Goal: Transaction & Acquisition: Book appointment/travel/reservation

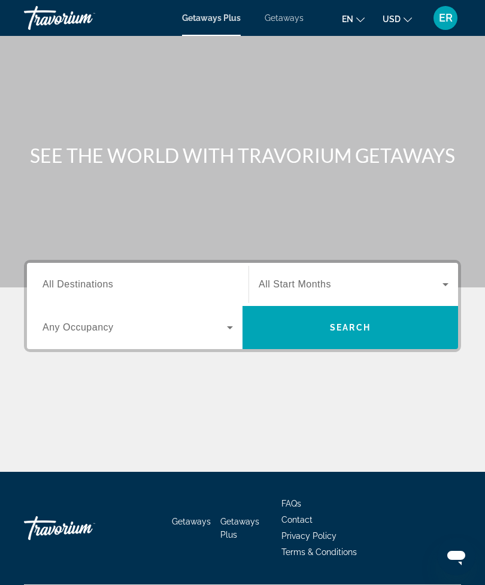
click at [125, 282] on input "Destination All Destinations" at bounding box center [138, 285] width 190 height 14
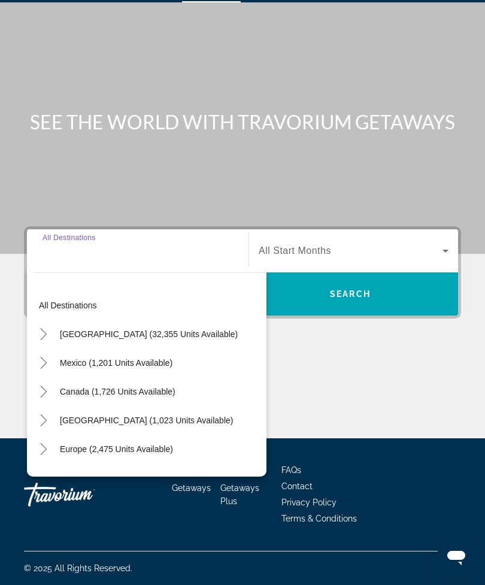
scroll to position [38, 0]
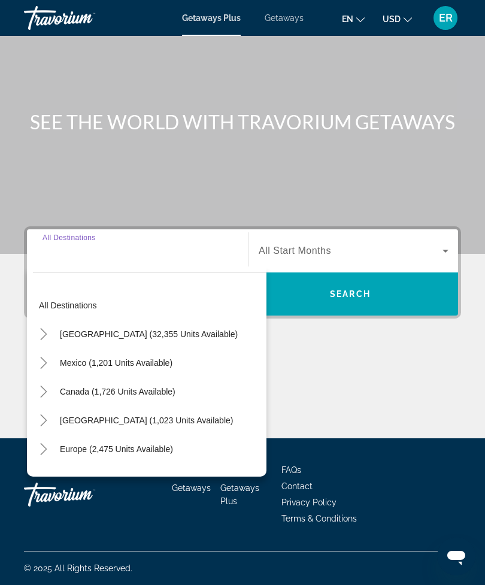
click at [35, 336] on mat-icon "Toggle United States (32,355 units available)" at bounding box center [43, 334] width 21 height 21
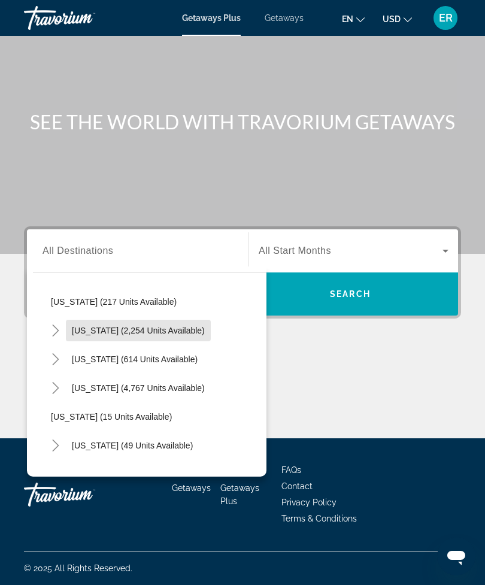
scroll to position [101, 0]
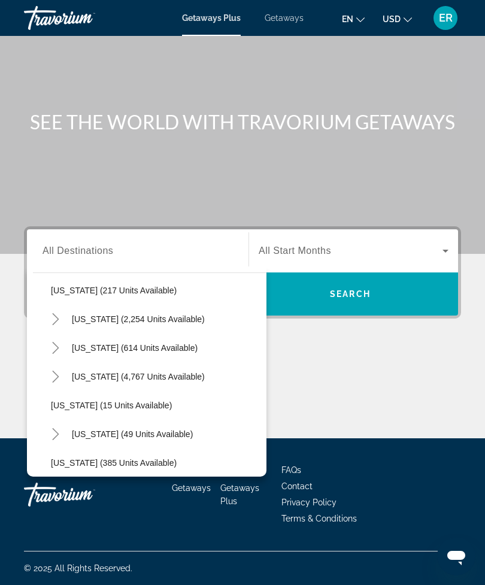
click at [63, 370] on mat-icon "Toggle Florida (4,767 units available)" at bounding box center [55, 377] width 21 height 21
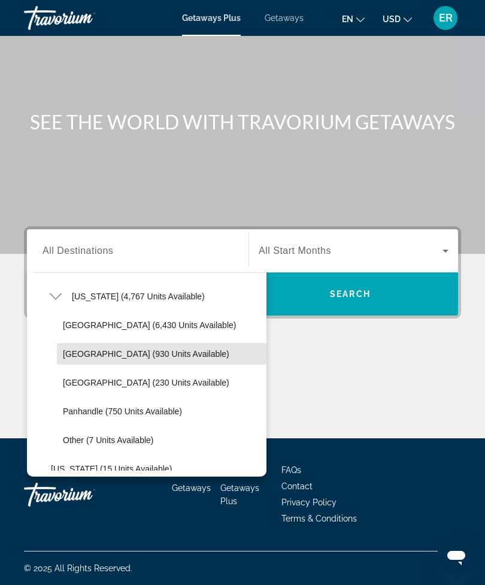
scroll to position [186, 0]
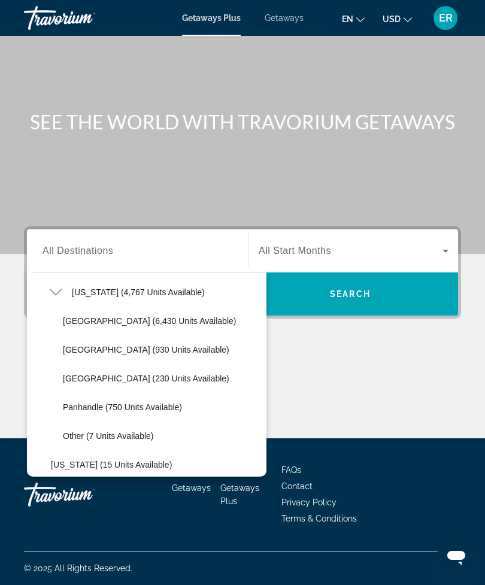
click at [110, 374] on span "West Coast (230 units available)" at bounding box center [146, 379] width 167 height 10
type input "**********"
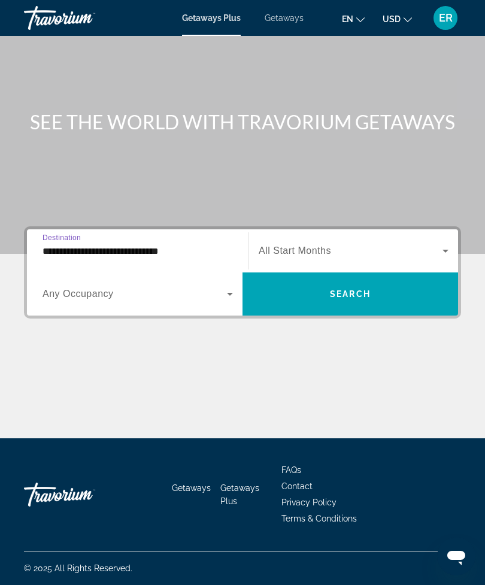
click at [194, 292] on span "Search widget" at bounding box center [135, 294] width 184 height 14
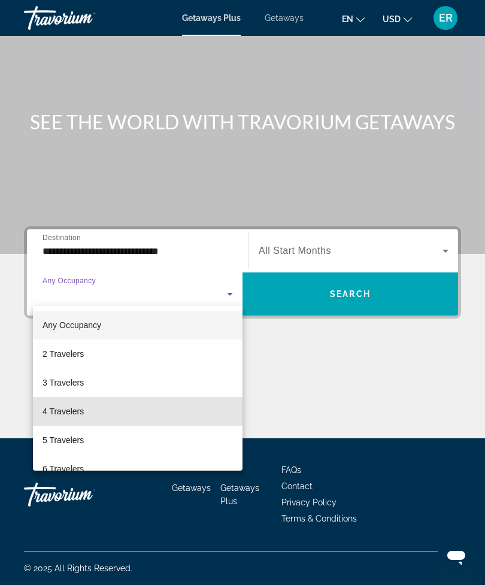
click at [92, 411] on mat-option "4 Travelers" at bounding box center [138, 411] width 210 height 29
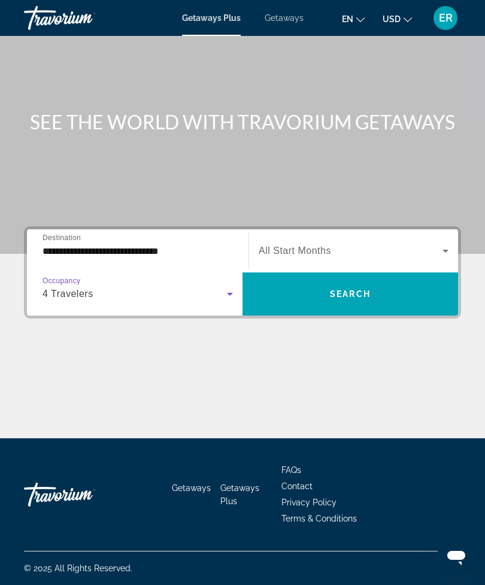
click at [398, 246] on span "Search widget" at bounding box center [351, 251] width 184 height 14
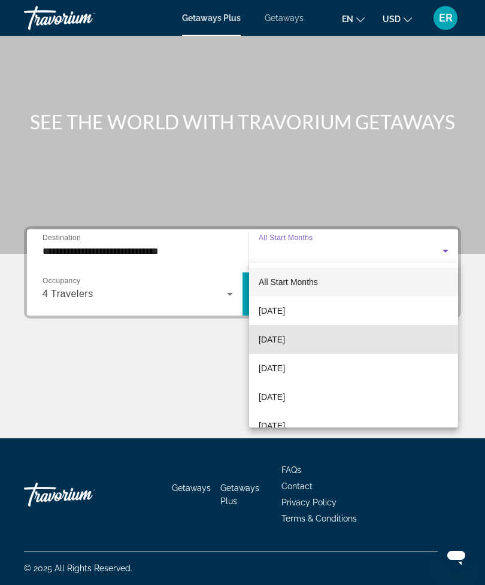
click at [322, 343] on mat-option "[DATE]" at bounding box center [353, 339] width 209 height 29
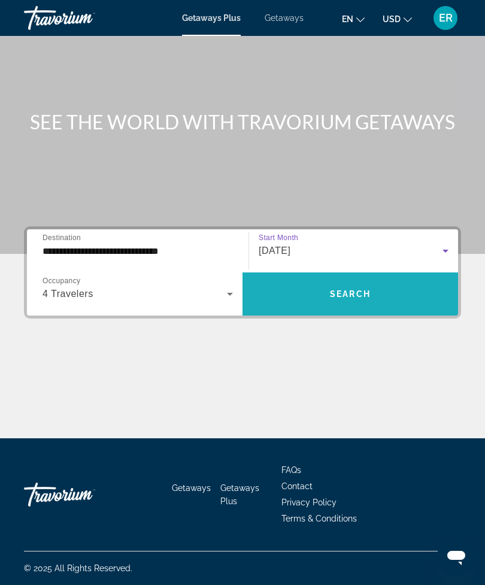
click at [361, 289] on span "Search" at bounding box center [350, 294] width 41 height 10
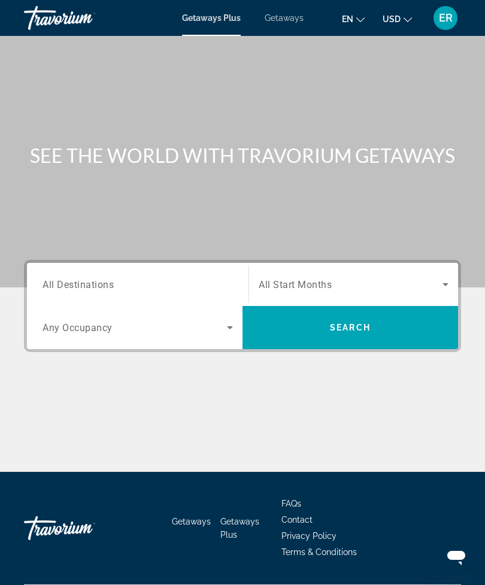
click at [201, 281] on input "Destination All Destinations" at bounding box center [138, 285] width 190 height 14
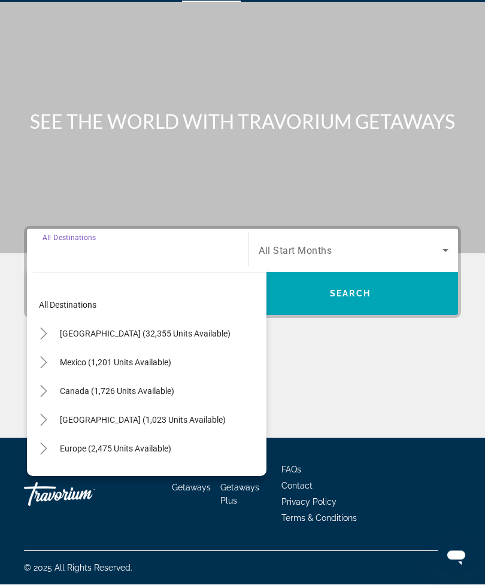
scroll to position [38, 0]
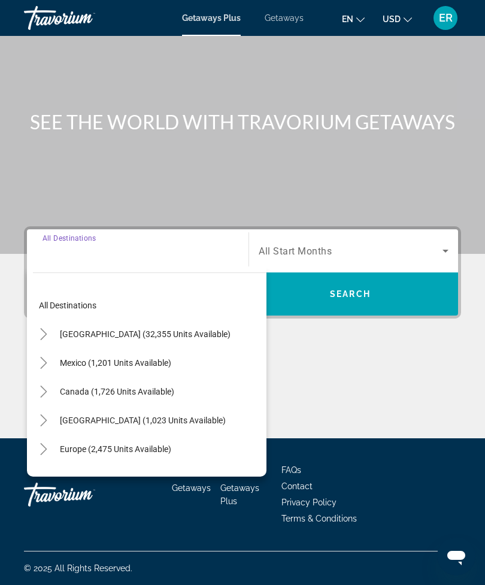
click at [44, 331] on icon "Toggle United States (32,355 units available)" at bounding box center [44, 334] width 12 height 12
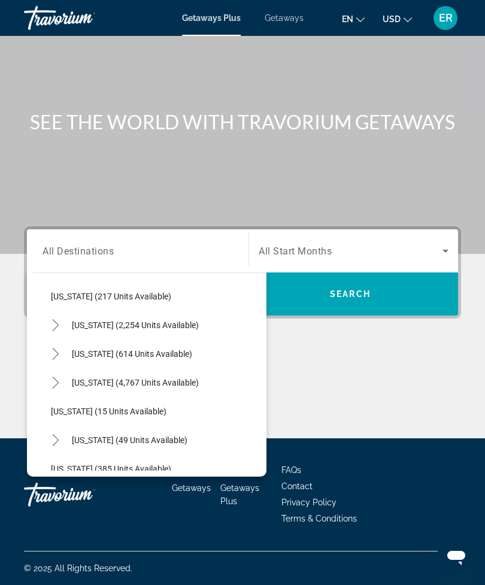
scroll to position [96, 0]
click at [63, 374] on mat-icon "Toggle Florida (4,767 units available)" at bounding box center [55, 381] width 21 height 21
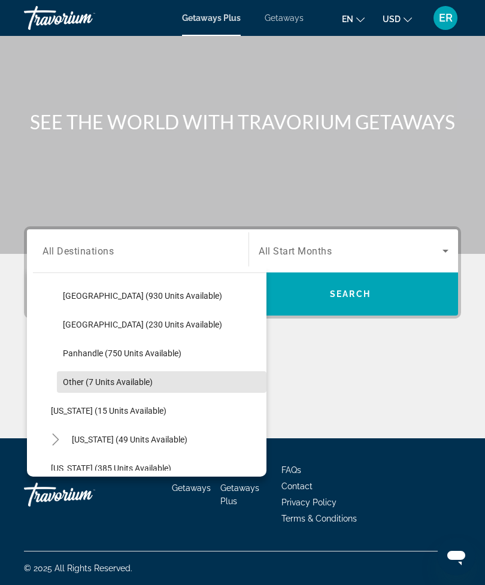
scroll to position [249, 0]
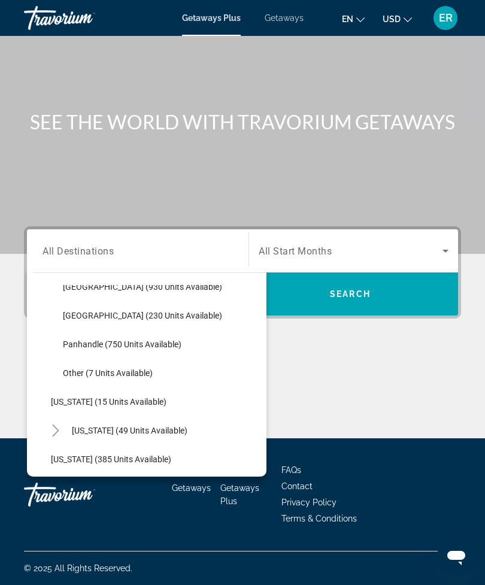
click at [141, 311] on span "West Coast (230 units available)" at bounding box center [142, 316] width 159 height 10
type input "**********"
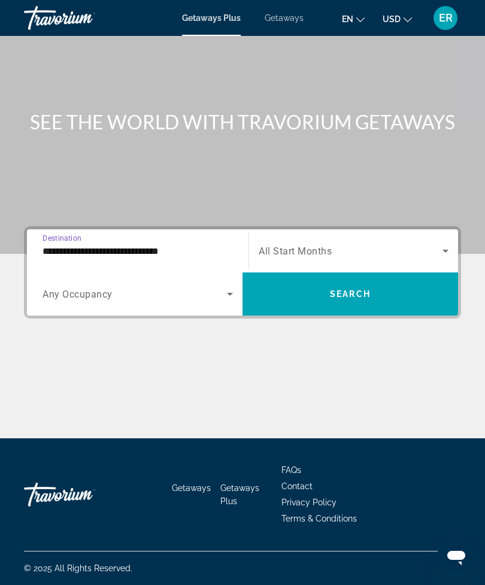
click at [379, 247] on span "Search widget" at bounding box center [351, 251] width 184 height 14
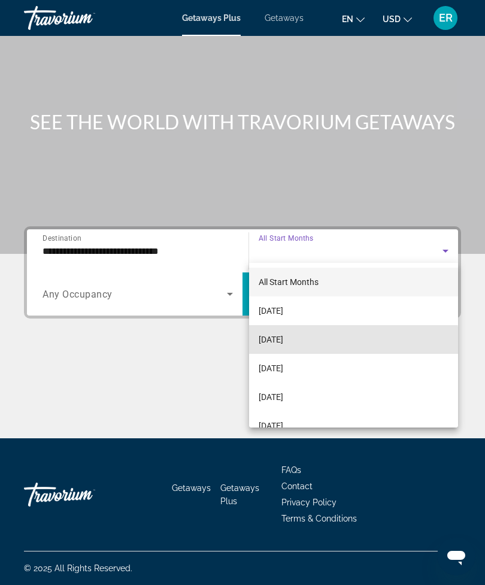
click at [283, 341] on span "[DATE]" at bounding box center [271, 339] width 25 height 14
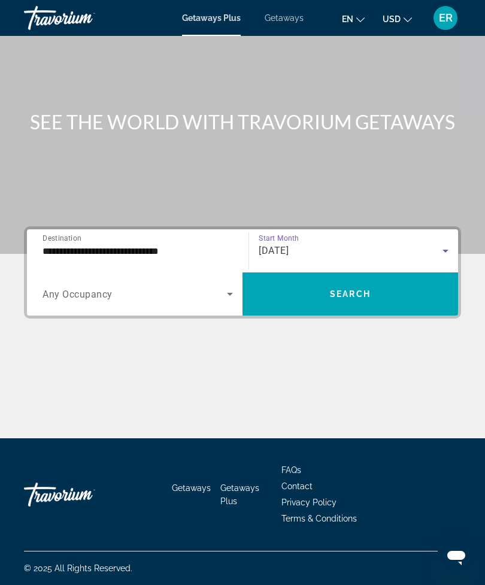
click at [183, 292] on span "Search widget" at bounding box center [135, 294] width 184 height 14
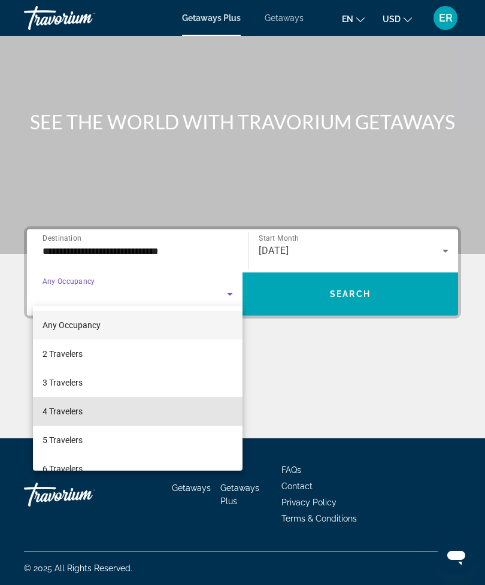
click at [91, 411] on mat-option "4 Travelers" at bounding box center [138, 411] width 210 height 29
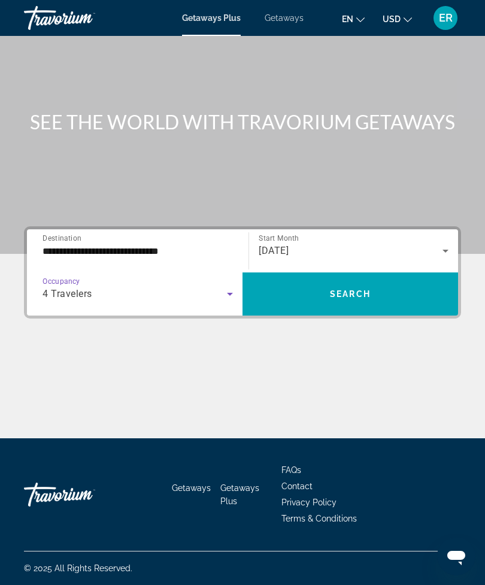
click at [361, 289] on span "Search" at bounding box center [350, 294] width 41 height 10
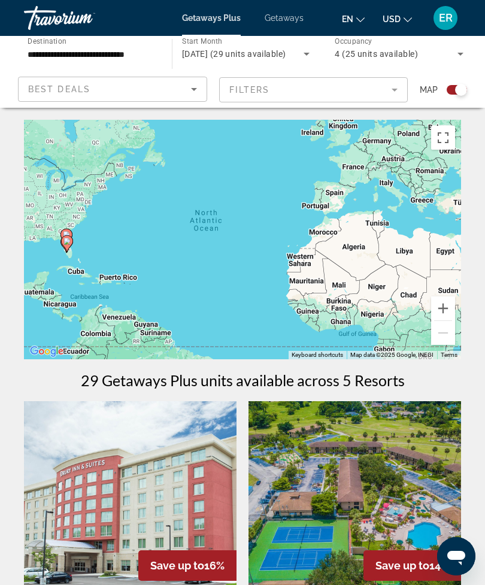
click at [460, 86] on div "Search widget" at bounding box center [461, 90] width 12 height 12
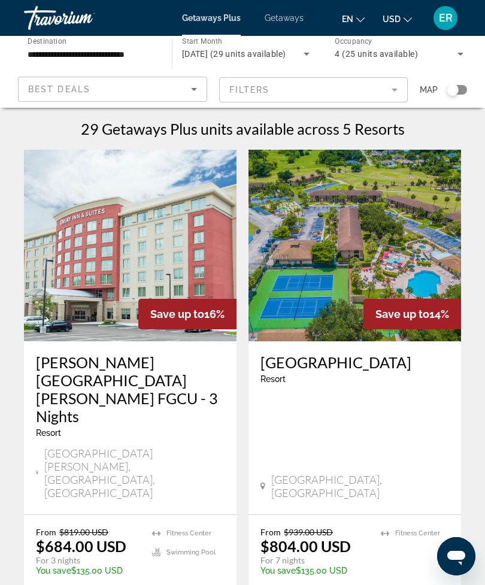
click at [448, 90] on div "Search widget" at bounding box center [453, 90] width 12 height 12
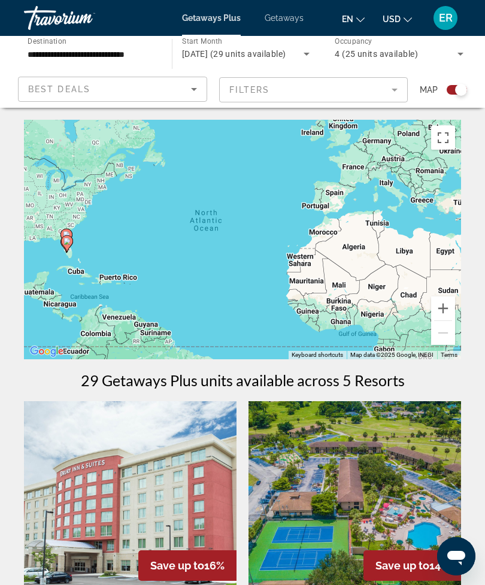
click at [449, 90] on div "Search widget" at bounding box center [457, 90] width 20 height 10
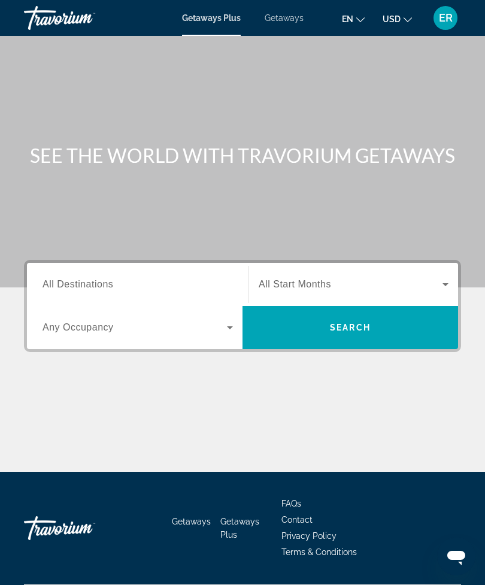
click at [280, 22] on span "Getaways" at bounding box center [284, 18] width 39 height 10
click at [128, 283] on input "Destination All Destinations" at bounding box center [138, 285] width 190 height 14
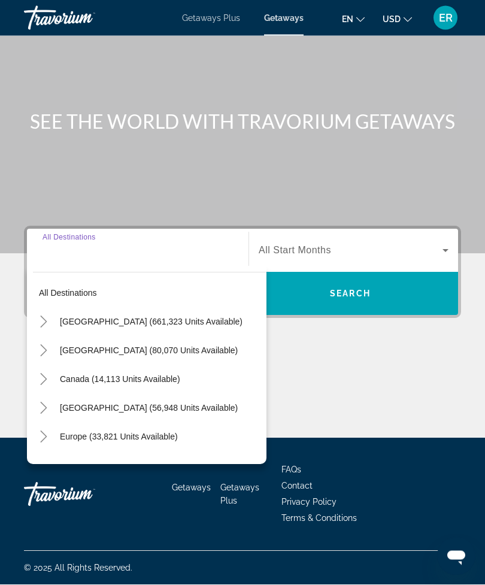
scroll to position [38, 0]
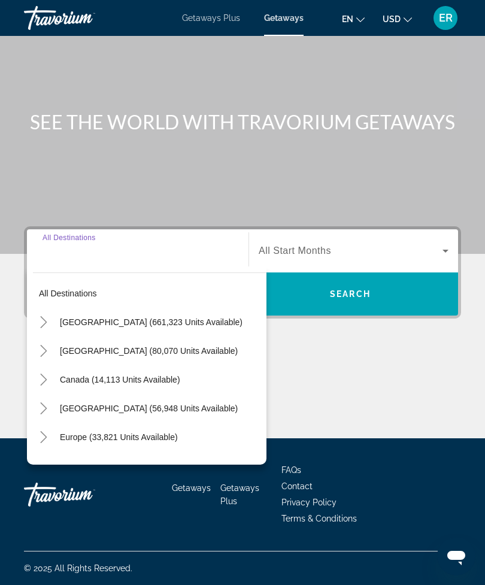
click at [48, 316] on icon "Toggle United States (661,323 units available)" at bounding box center [44, 322] width 12 height 12
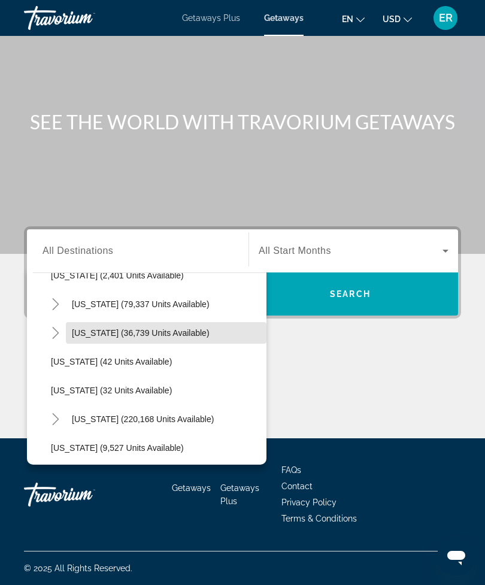
scroll to position [105, 0]
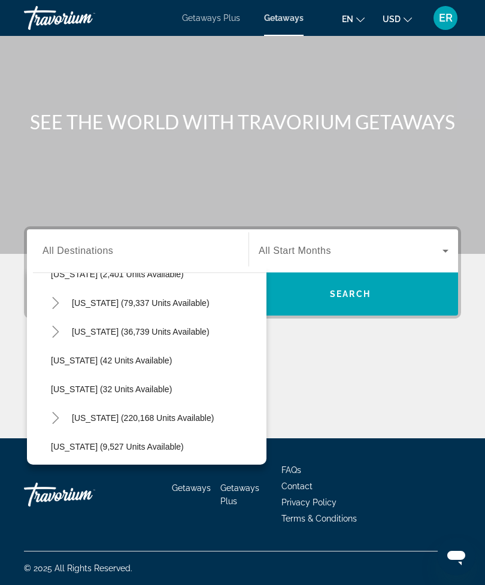
click at [58, 412] on icon "Toggle Florida (220,168 units available)" at bounding box center [56, 418] width 12 height 12
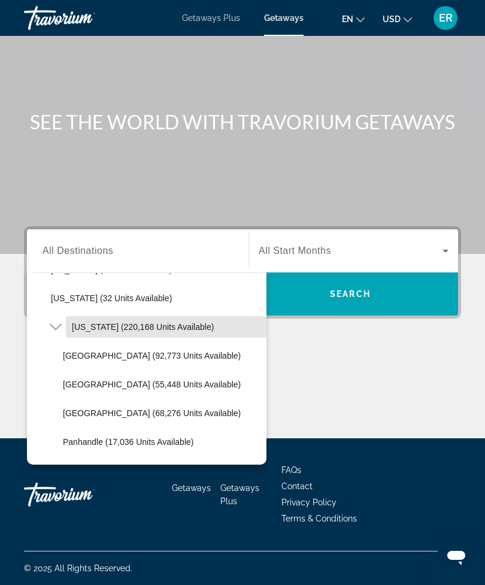
scroll to position [209, 0]
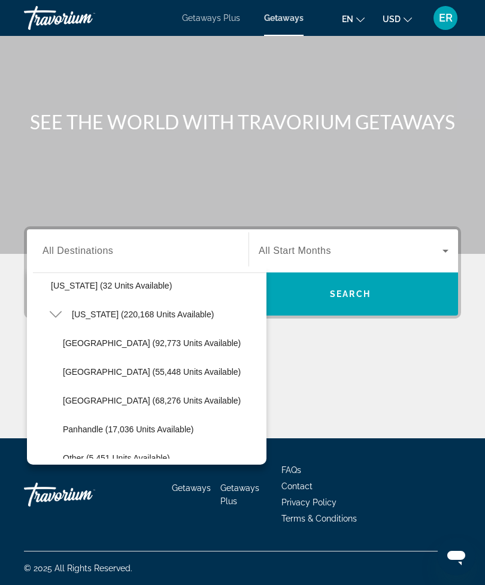
click at [120, 396] on span "[GEOGRAPHIC_DATA] (68,276 units available)" at bounding box center [152, 401] width 178 height 10
type input "**********"
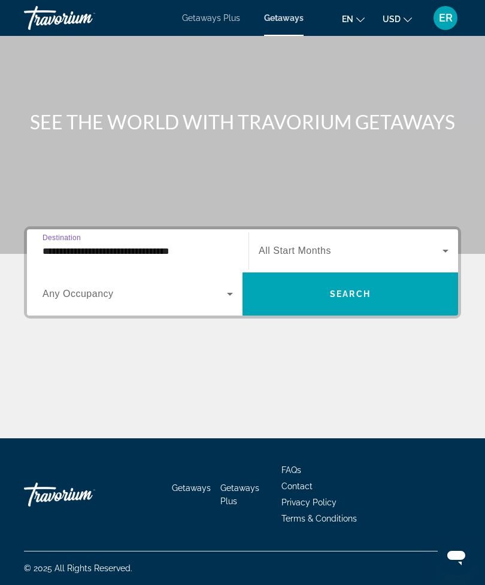
click at [217, 287] on span "Search widget" at bounding box center [135, 294] width 184 height 14
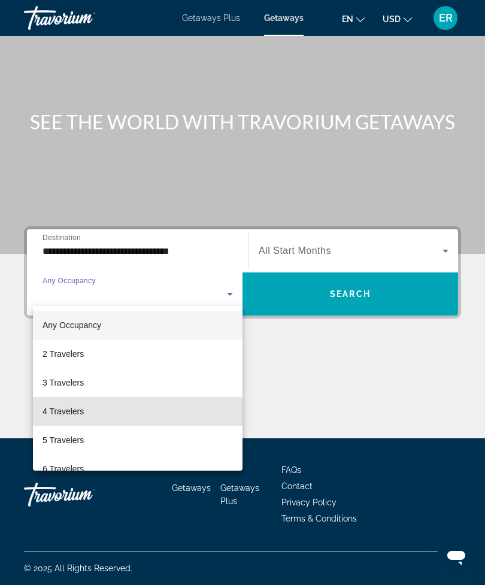
click at [92, 415] on mat-option "4 Travelers" at bounding box center [138, 411] width 210 height 29
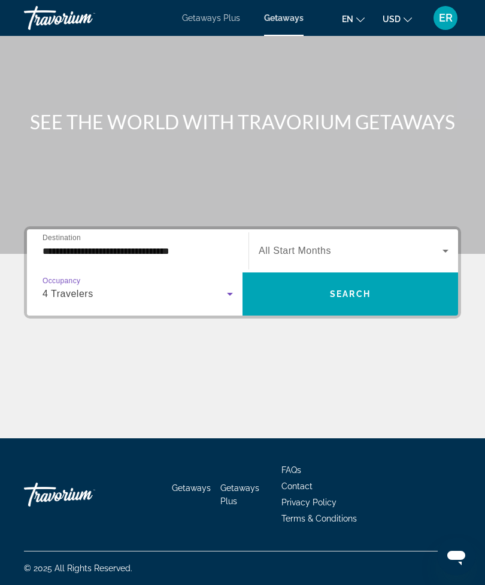
click at [378, 252] on span "Search widget" at bounding box center [351, 251] width 184 height 14
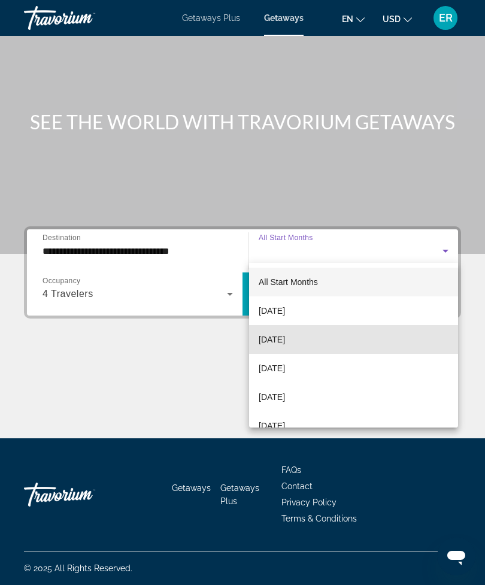
click at [285, 344] on span "[DATE]" at bounding box center [272, 339] width 26 height 14
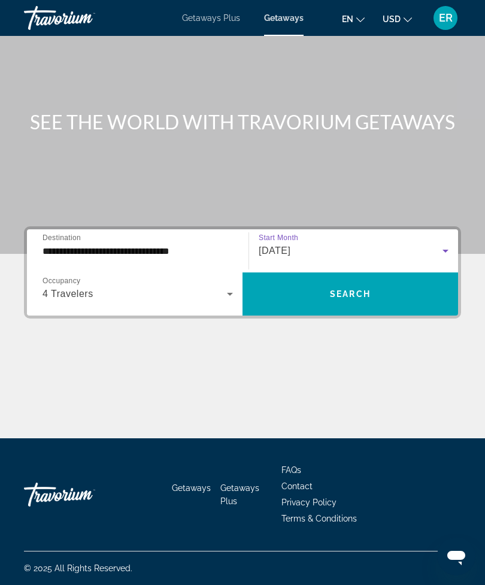
click at [373, 288] on span "Search widget" at bounding box center [351, 294] width 216 height 29
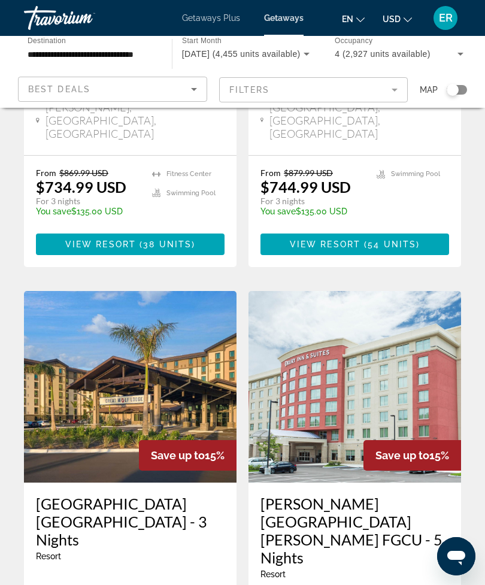
scroll to position [1281, 0]
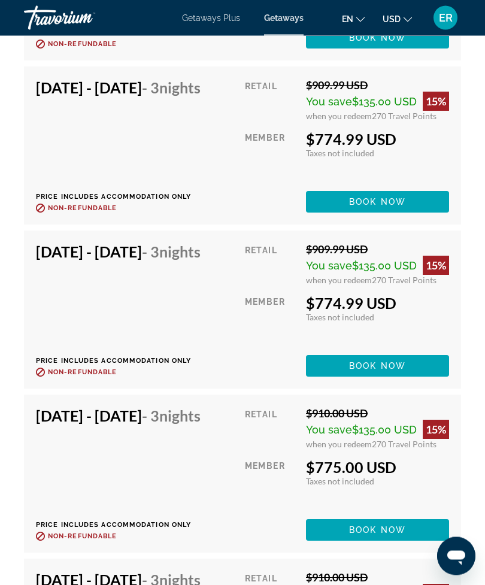
scroll to position [2717, 0]
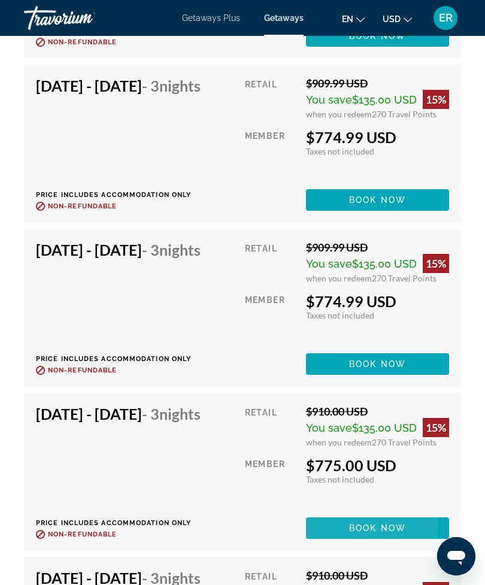
click at [376, 533] on span "Book now" at bounding box center [377, 528] width 57 height 10
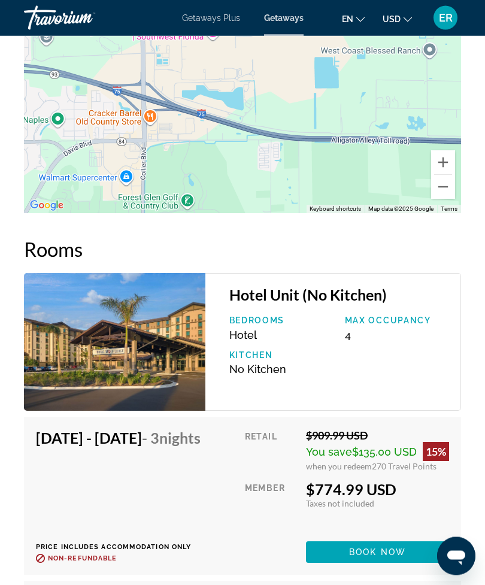
scroll to position [2036, 0]
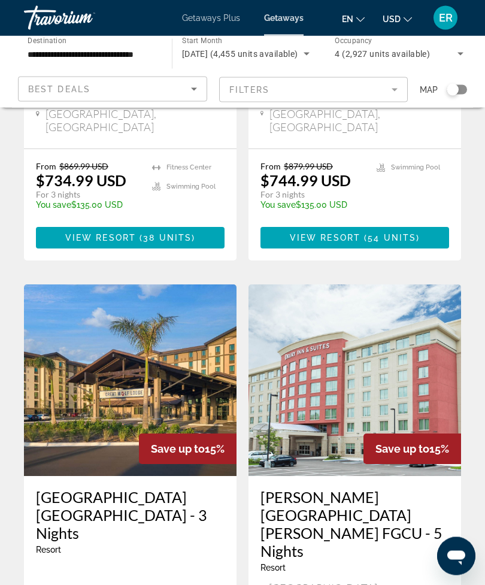
scroll to position [1287, 0]
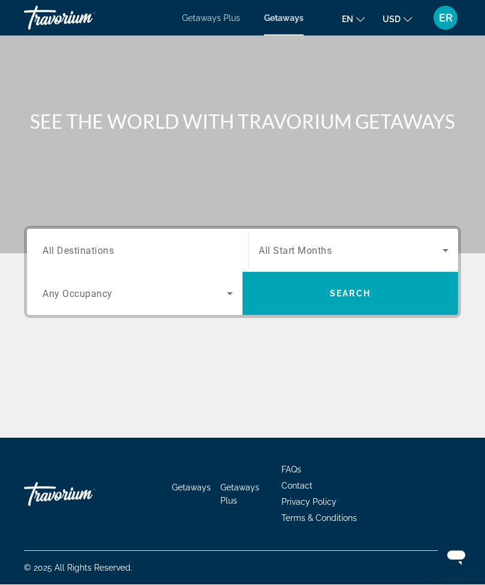
scroll to position [38, 0]
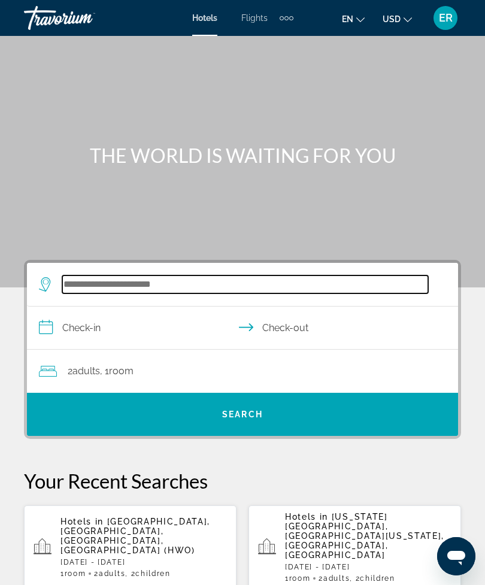
click at [147, 289] on input "Search widget" at bounding box center [245, 285] width 366 height 18
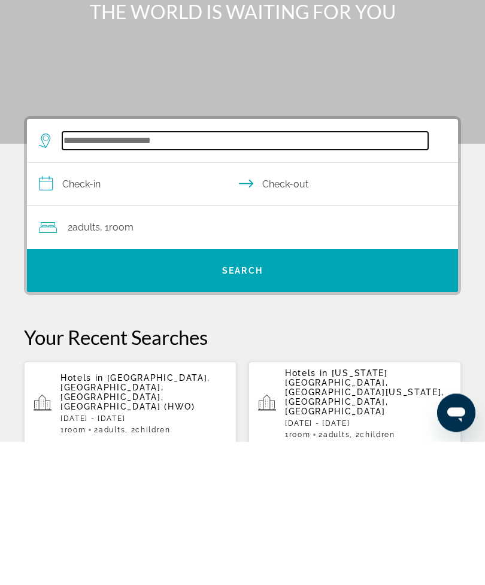
scroll to position [29, 0]
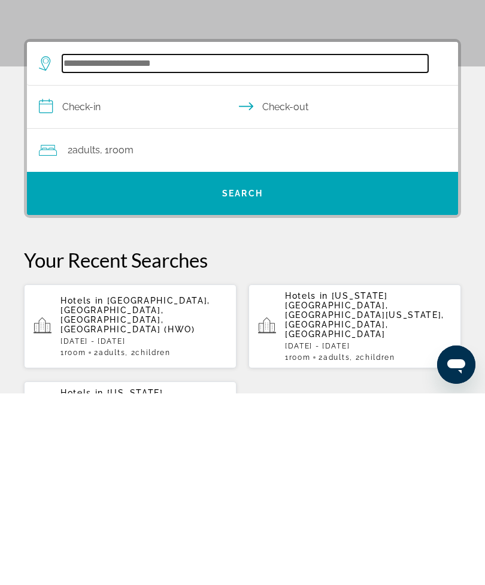
click at [150, 246] on input "Search widget" at bounding box center [245, 255] width 366 height 18
paste input "**********"
type input "**********"
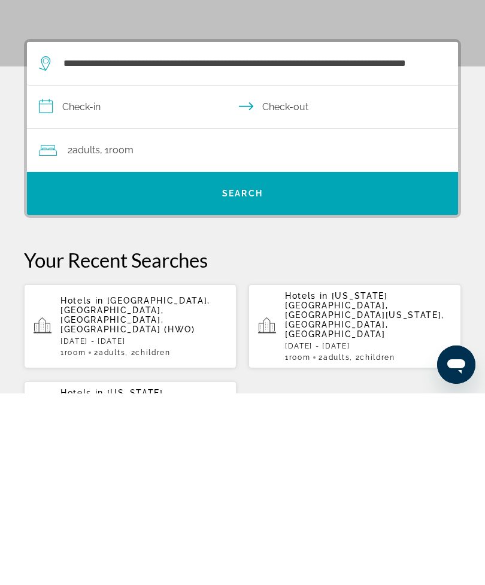
click at [111, 277] on input "**********" at bounding box center [245, 300] width 436 height 46
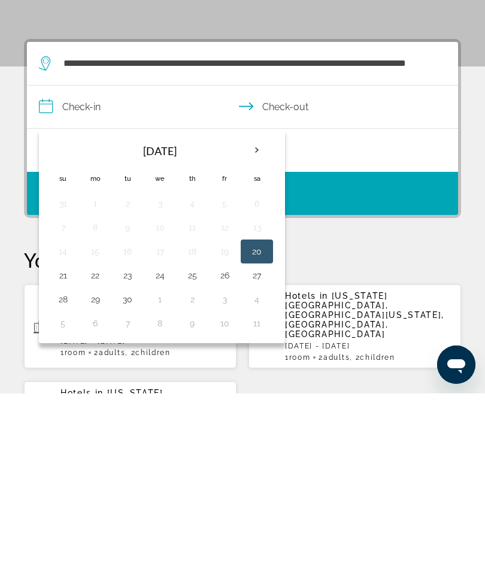
scroll to position [221, 0]
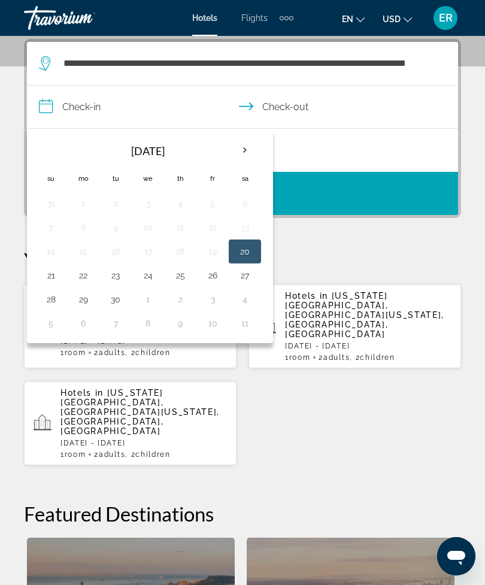
click at [243, 141] on th "Next month" at bounding box center [245, 150] width 32 height 26
click at [215, 228] on button "10" at bounding box center [212, 227] width 19 height 17
click at [53, 247] on button "12" at bounding box center [50, 251] width 19 height 17
type input "**********"
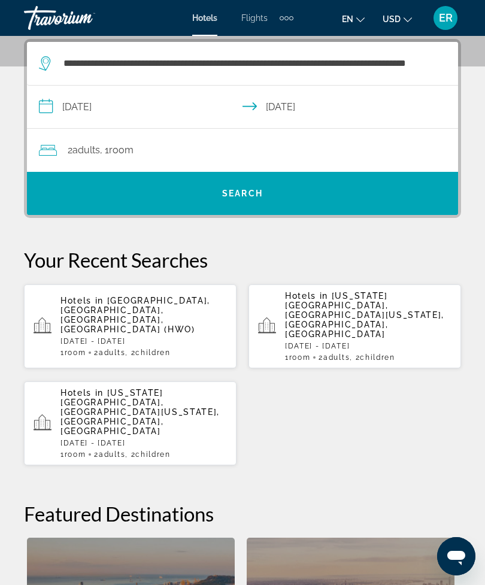
click at [176, 152] on div "2 Adult Adults , 1 Room rooms" at bounding box center [248, 150] width 419 height 17
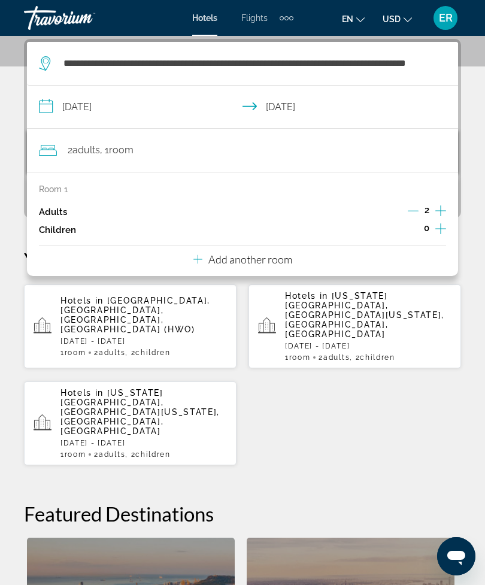
click at [432, 232] on div "0" at bounding box center [426, 230] width 39 height 18
click at [441, 228] on icon "Increment children" at bounding box center [440, 228] width 11 height 11
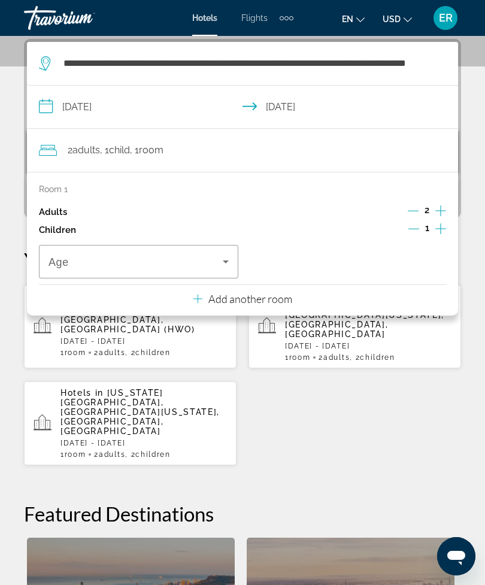
click at [444, 229] on icon "Increment children" at bounding box center [440, 229] width 11 height 14
click at [216, 259] on span "Travelers: 2 adults, 2 children" at bounding box center [136, 262] width 174 height 14
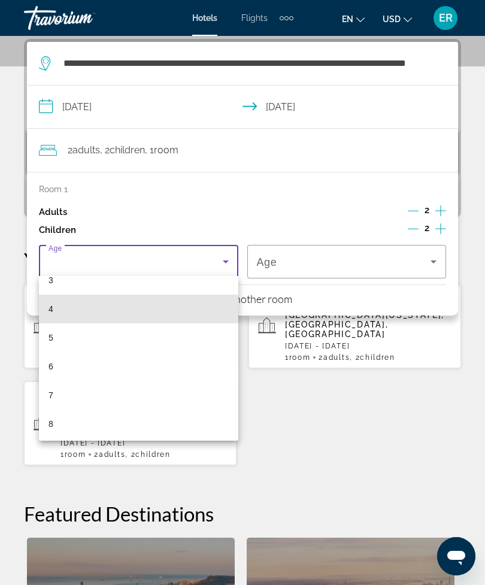
scroll to position [117, 0]
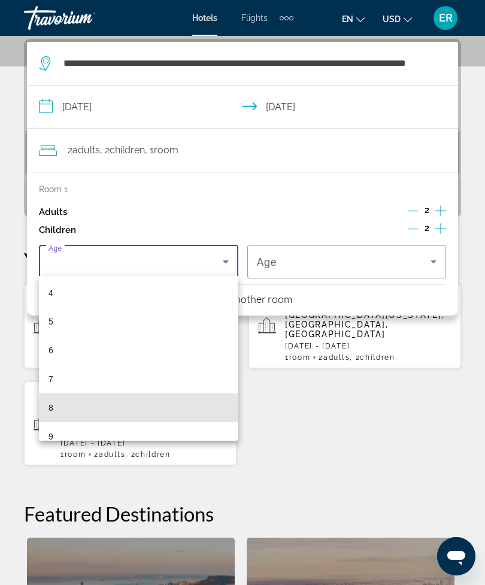
click at [107, 413] on mat-option "8" at bounding box center [138, 407] width 199 height 29
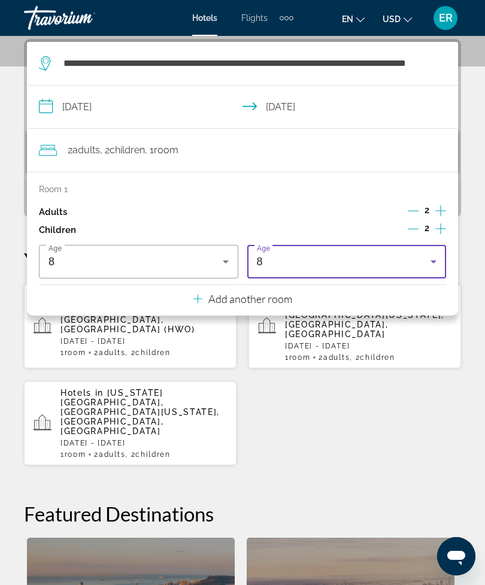
click at [399, 266] on div "8" at bounding box center [344, 262] width 174 height 14
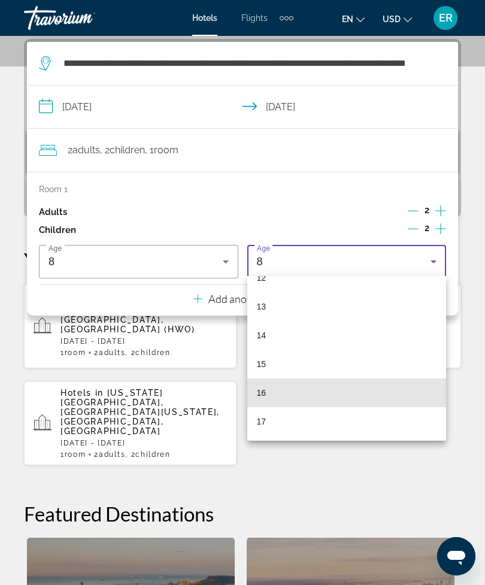
scroll to position [362, 0]
click at [288, 399] on mat-option "16" at bounding box center [346, 393] width 199 height 29
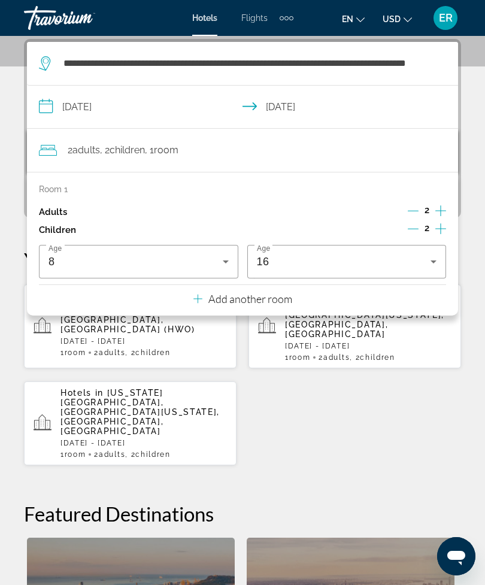
click at [332, 409] on div "Hotels in Hollywood, Fort Lauderdale, FL, United States (HWO) Fri, 26 Sep - Sun…" at bounding box center [242, 375] width 437 height 182
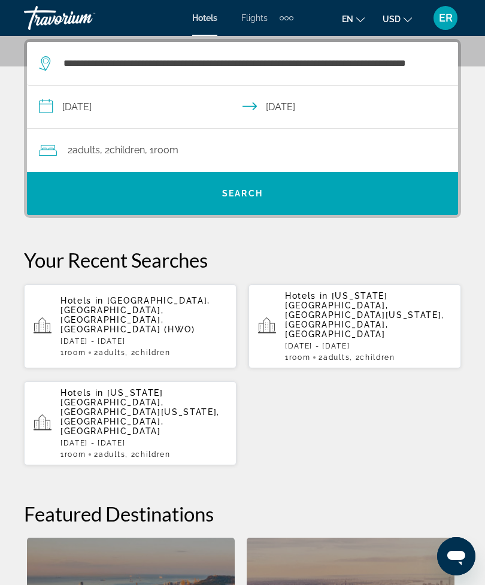
click at [261, 194] on span "Search" at bounding box center [242, 194] width 41 height 10
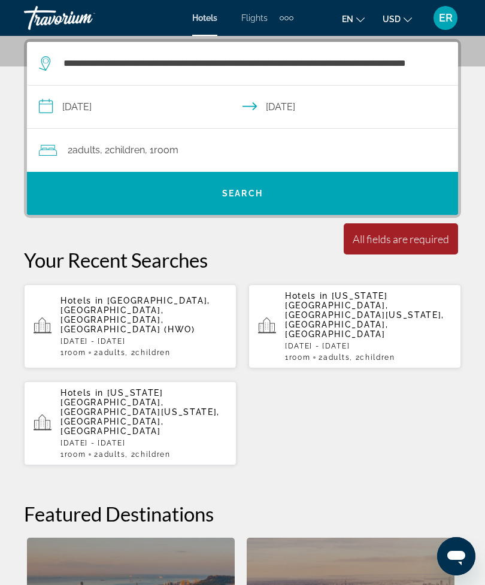
click at [267, 196] on span "Search widget" at bounding box center [242, 193] width 431 height 29
click at [247, 196] on span "Search" at bounding box center [242, 194] width 41 height 10
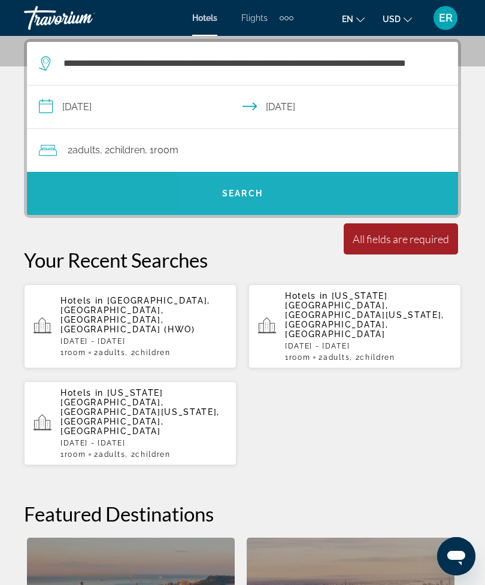
click at [270, 195] on span "Search widget" at bounding box center [242, 193] width 431 height 29
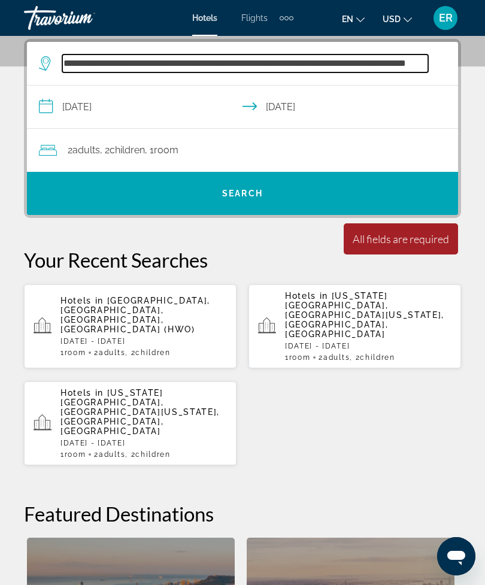
click at [418, 66] on input "**********" at bounding box center [245, 64] width 366 height 18
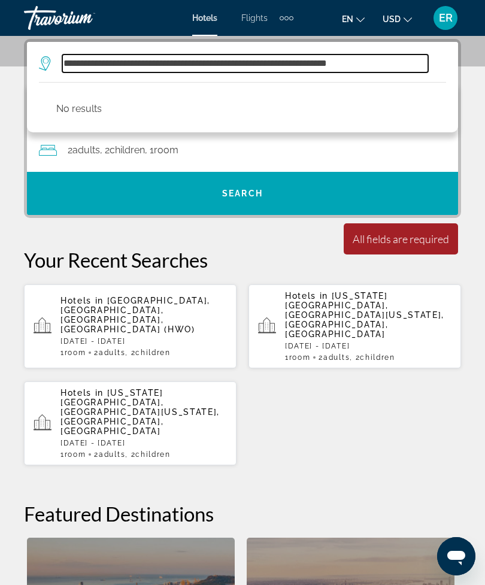
type input "**********"
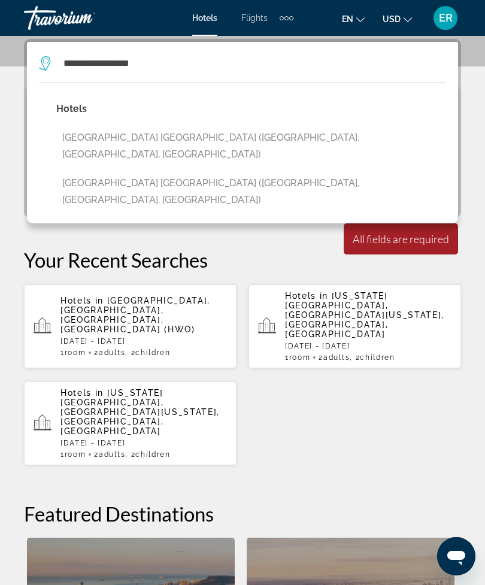
click at [229, 176] on button "Great Wolf Lodge Naples (Naples, FL, US)" at bounding box center [251, 192] width 390 height 40
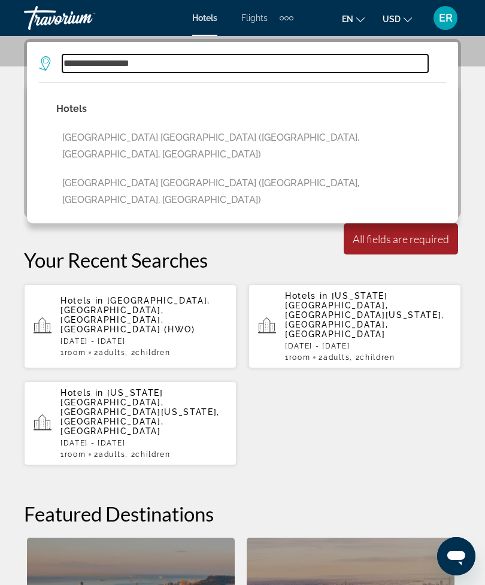
type input "**********"
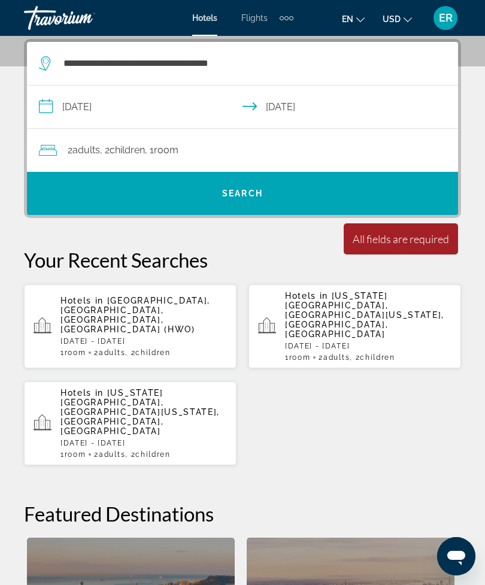
click at [280, 187] on span "Search widget" at bounding box center [242, 193] width 431 height 29
